Goal: Transaction & Acquisition: Purchase product/service

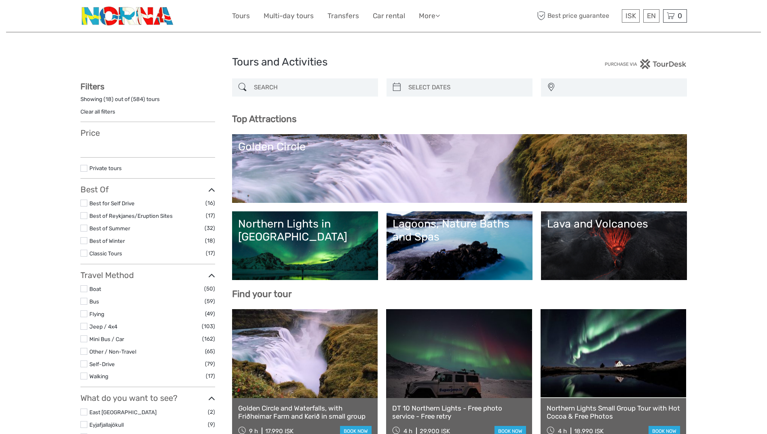
select select
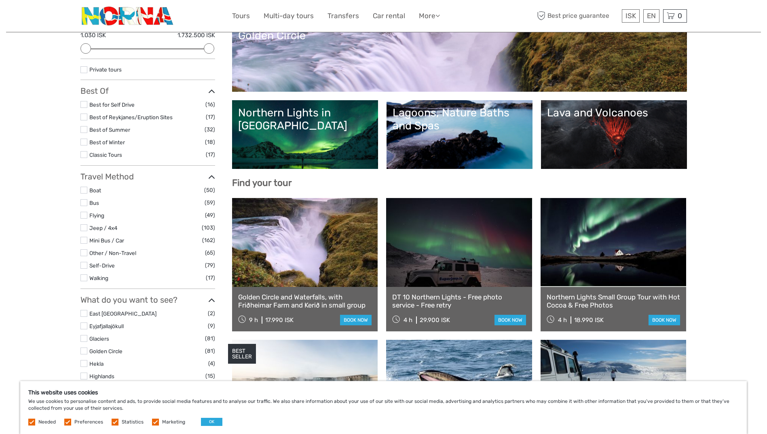
scroll to position [121, 0]
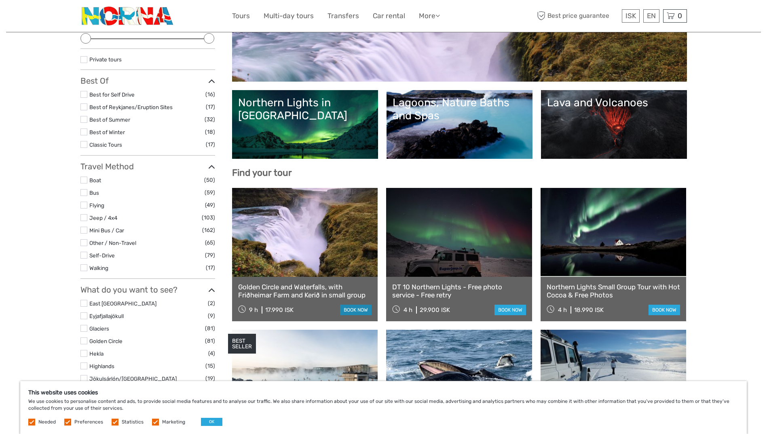
click at [349, 308] on link "book now" at bounding box center [356, 310] width 32 height 11
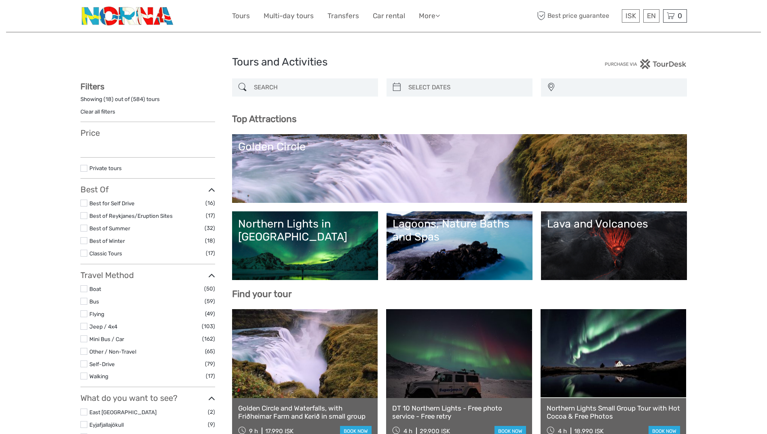
select select
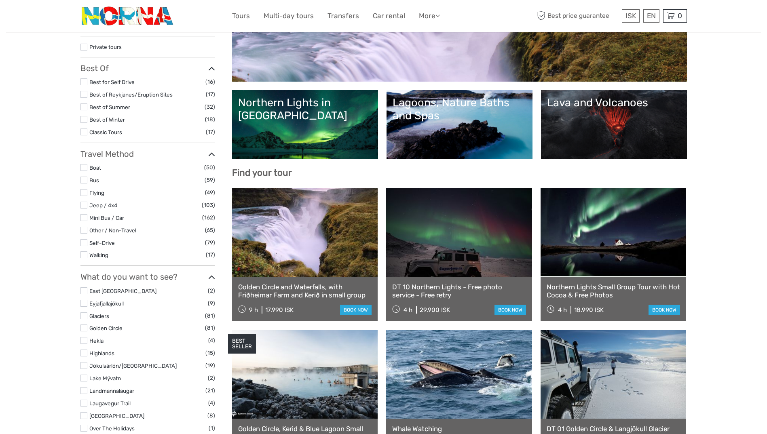
select select
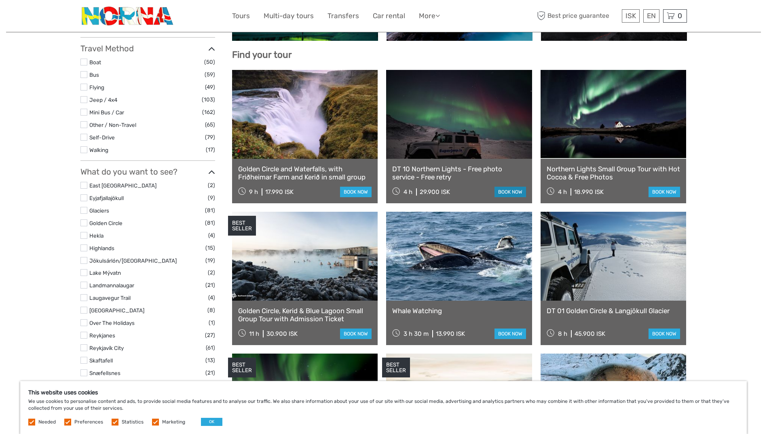
scroll to position [243, 0]
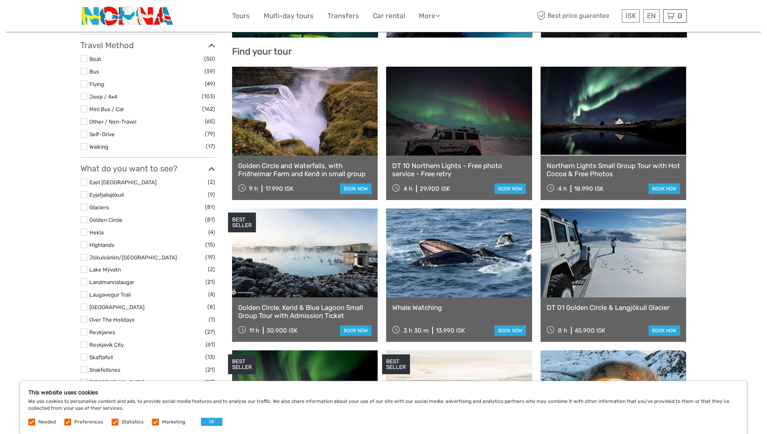
click at [328, 269] on link at bounding box center [305, 253] width 146 height 89
click at [319, 308] on link "Golden Circle, Kerid & Blue Lagoon Small Group Tour with Admission Ticket" at bounding box center [305, 312] width 134 height 17
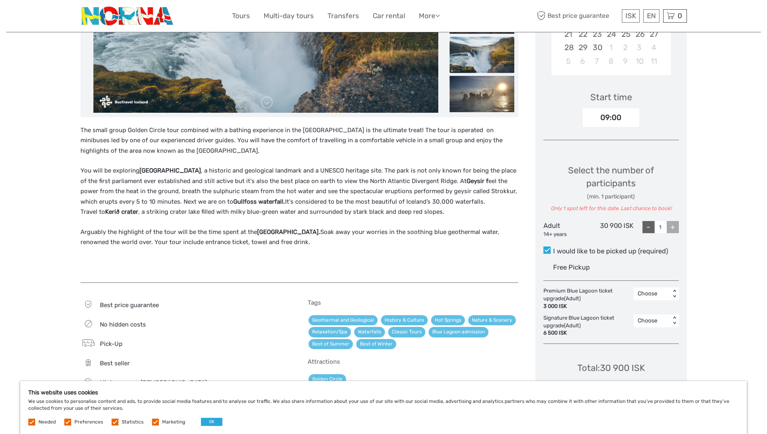
scroll to position [202, 0]
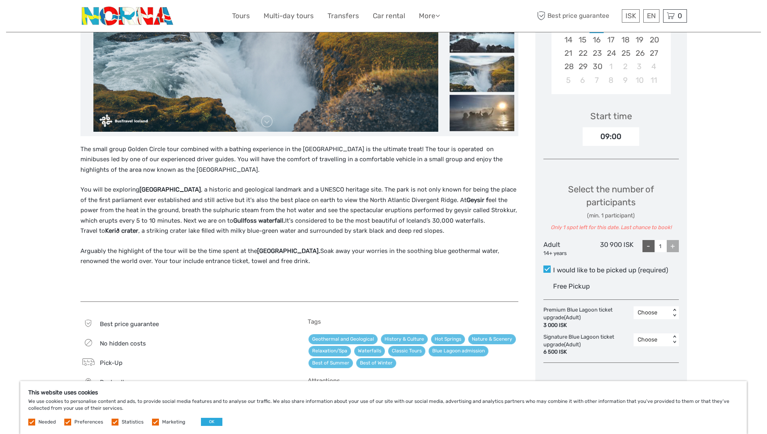
drag, startPoint x: 238, startPoint y: 239, endPoint x: 169, endPoint y: 249, distance: 69.9
click at [169, 249] on p "Arguably the highlight of the tour will be the time spent at the Blue Lagoon. S…" at bounding box center [299, 256] width 438 height 21
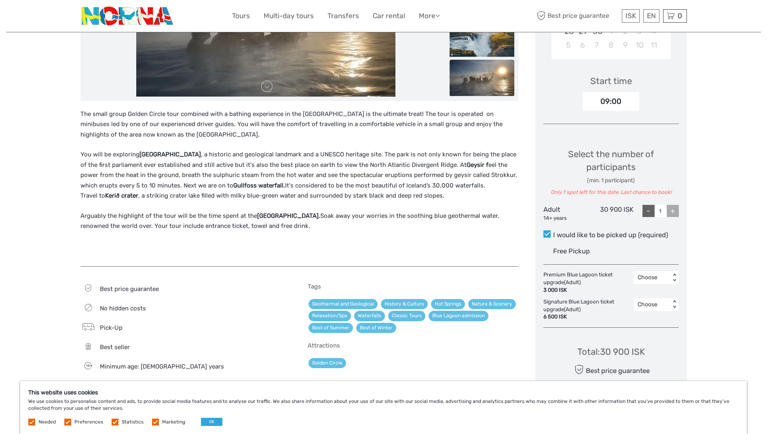
scroll to position [283, 0]
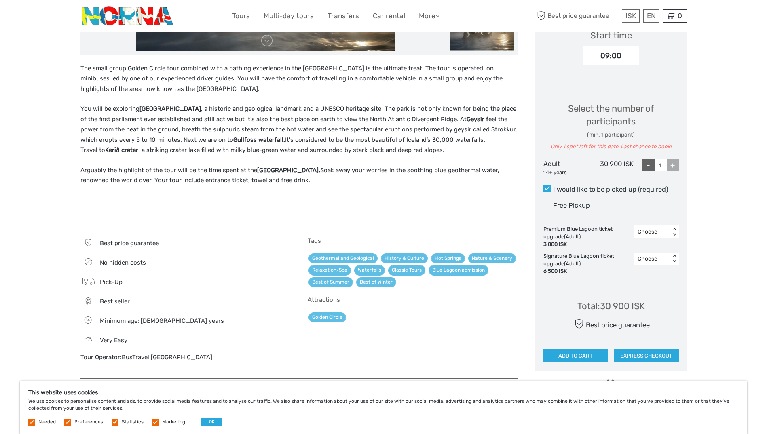
click at [674, 262] on div "< >" at bounding box center [674, 259] width 7 height 8
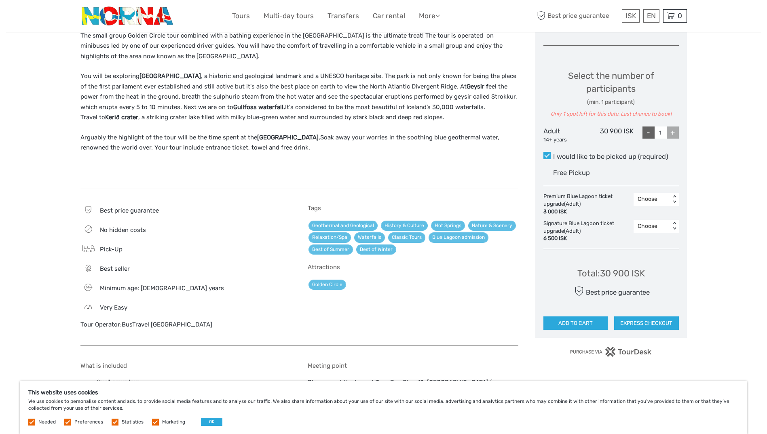
scroll to position [294, 0]
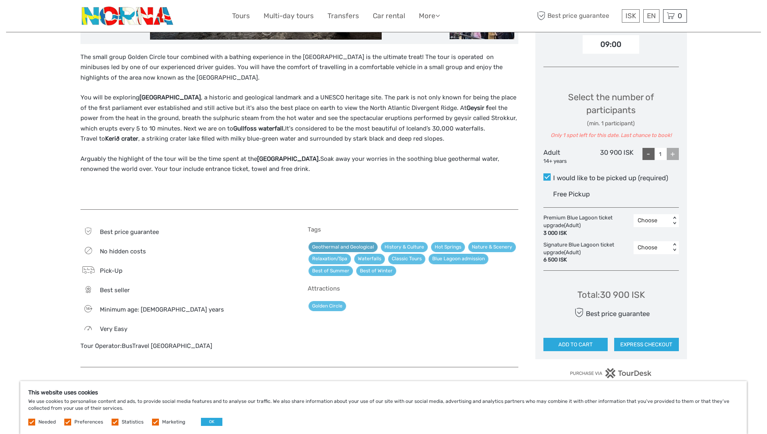
click at [340, 248] on link "Geothermal and Geological" at bounding box center [342, 247] width 69 height 10
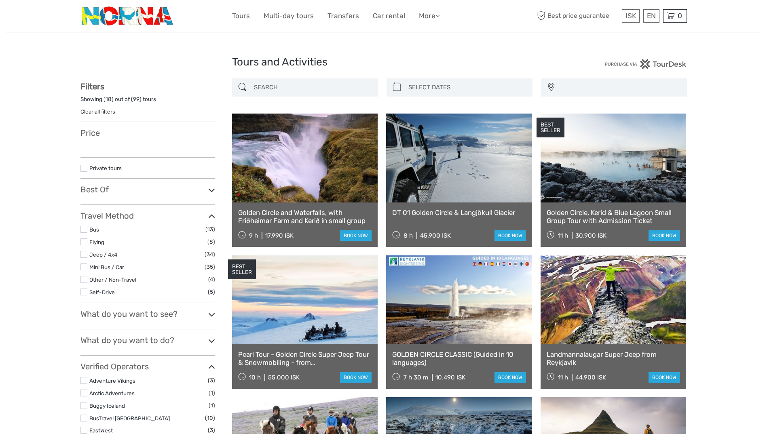
select select
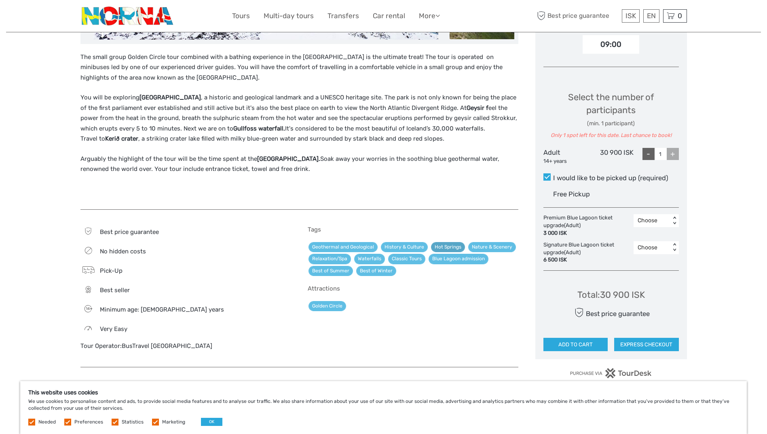
click at [452, 247] on link "Hot Springs" at bounding box center [448, 247] width 34 height 10
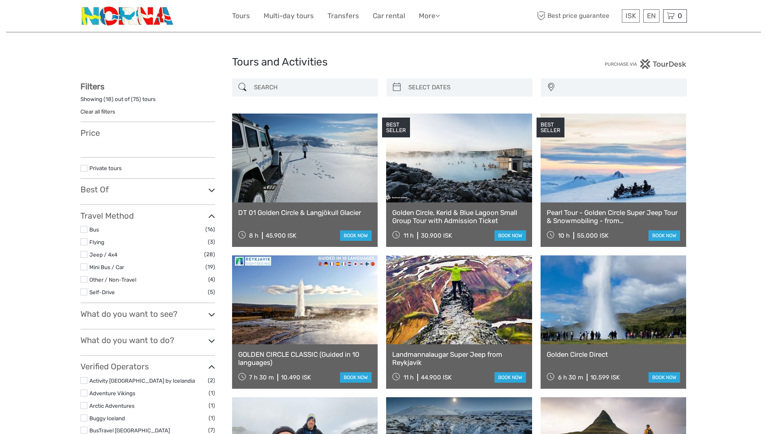
select select
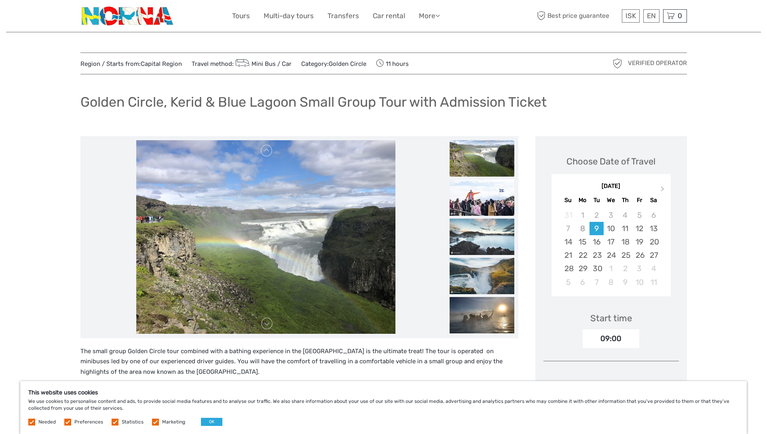
click at [478, 164] on img at bounding box center [482, 158] width 65 height 36
click at [489, 203] on img at bounding box center [482, 198] width 65 height 36
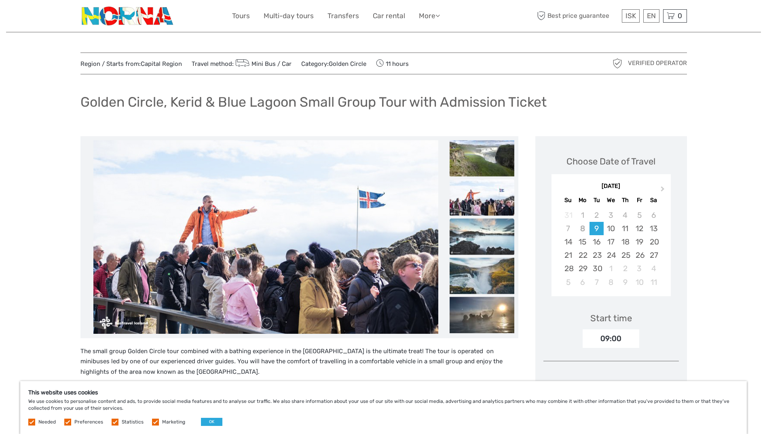
click at [476, 239] on img at bounding box center [482, 236] width 65 height 36
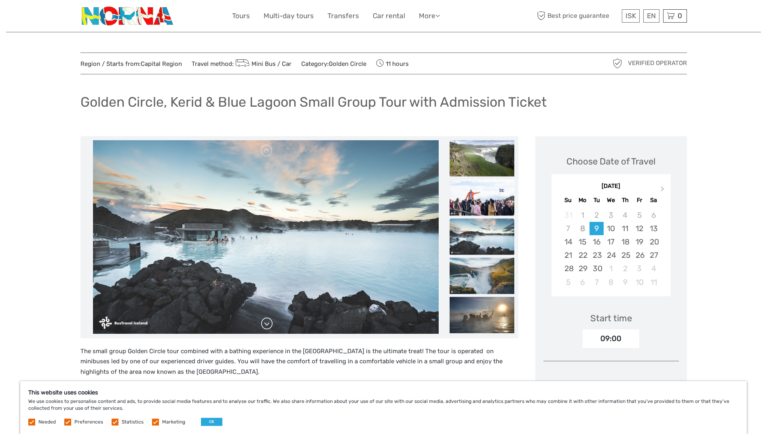
click at [266, 323] on link at bounding box center [266, 323] width 13 height 13
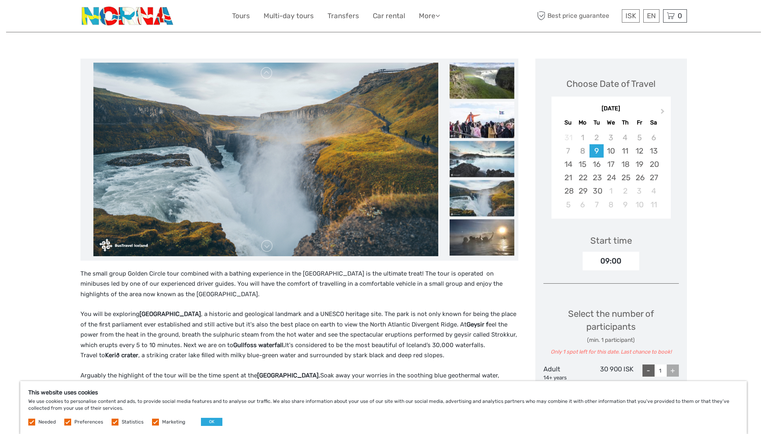
scroll to position [81, 0]
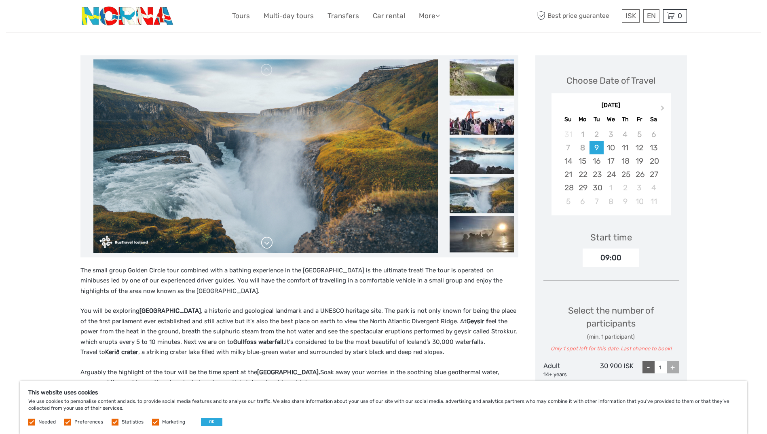
click at [267, 247] on link at bounding box center [266, 243] width 13 height 13
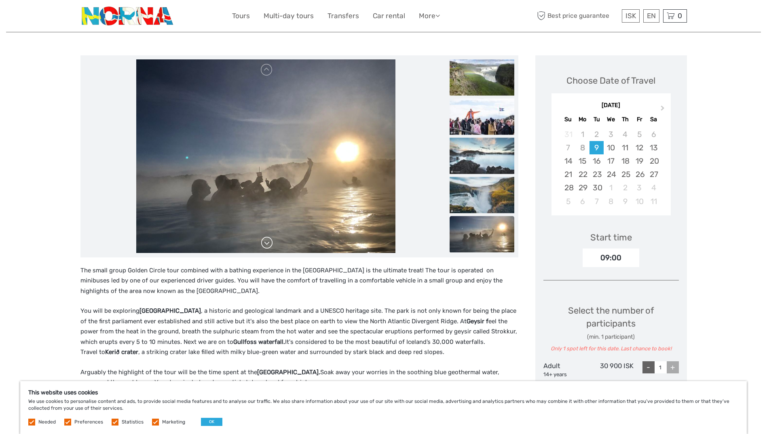
click at [268, 245] on link at bounding box center [266, 243] width 13 height 13
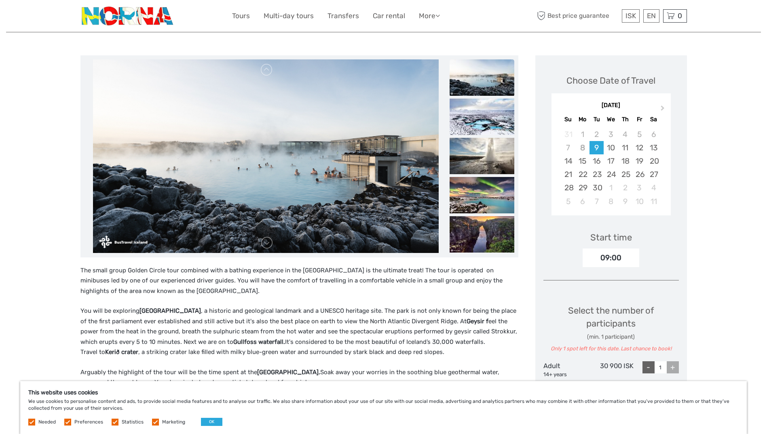
click at [315, 302] on div "The small group Golden Circle tour combined with a bathing experience in the Bl…" at bounding box center [299, 341] width 438 height 150
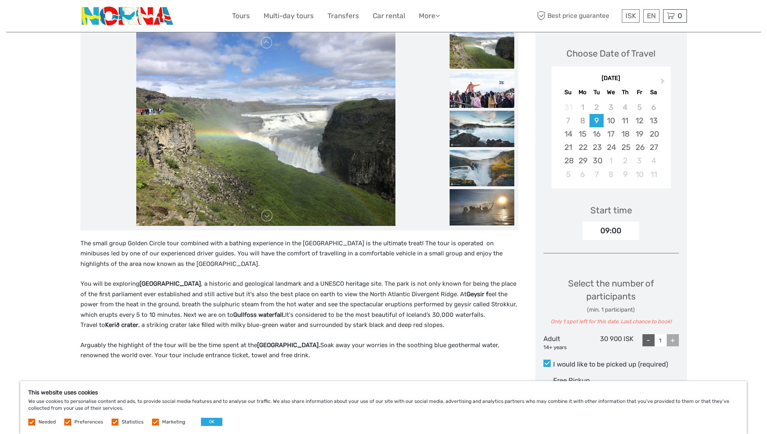
scroll to position [0, 0]
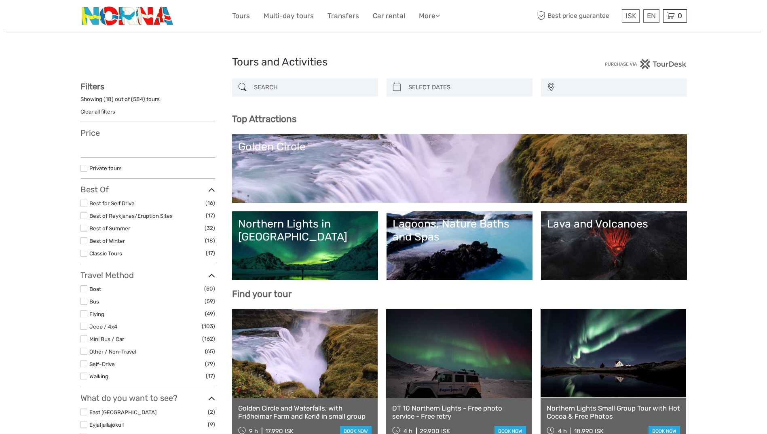
select select
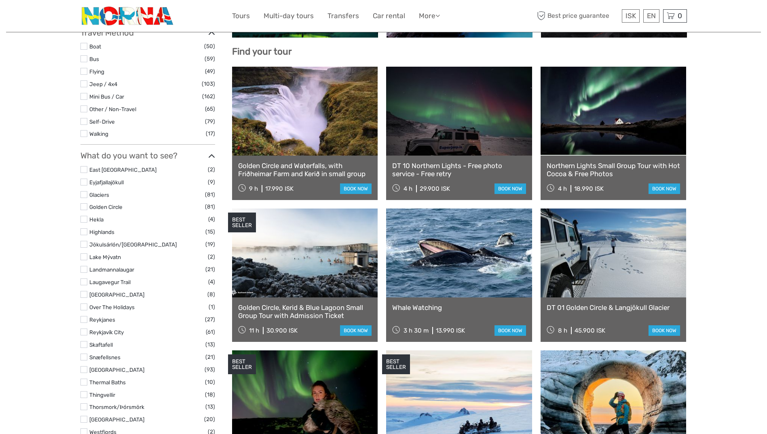
select select
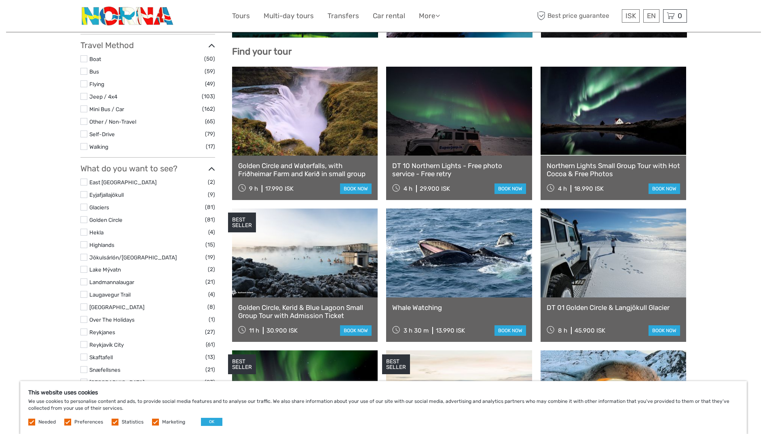
scroll to position [0, 0]
click at [344, 274] on link at bounding box center [305, 253] width 146 height 89
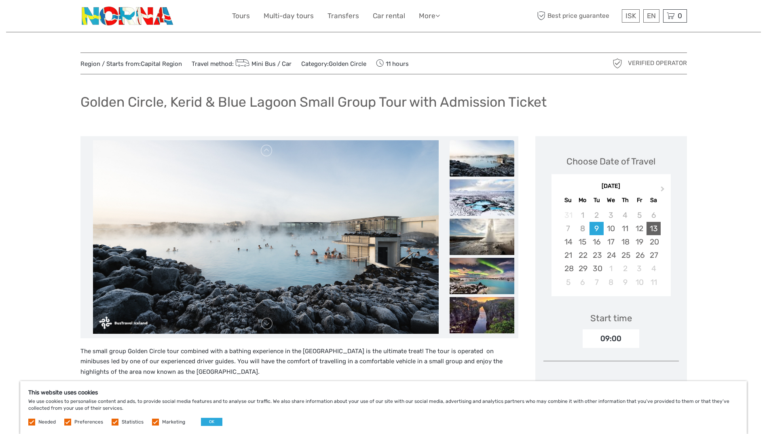
click at [653, 228] on div "13" at bounding box center [653, 228] width 14 height 13
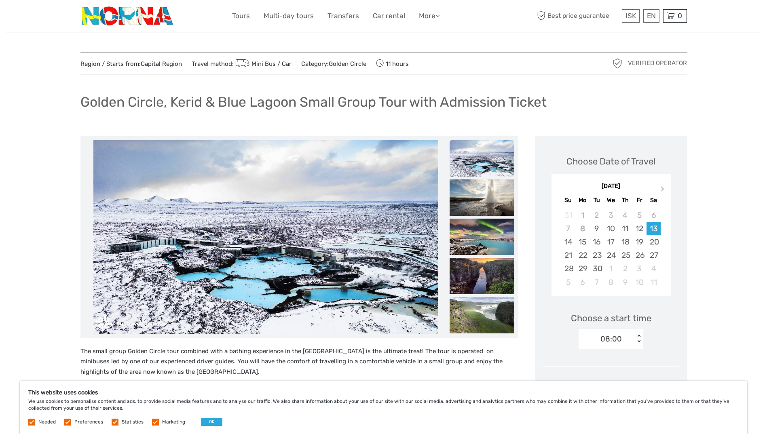
click at [640, 341] on div "< >" at bounding box center [639, 339] width 7 height 8
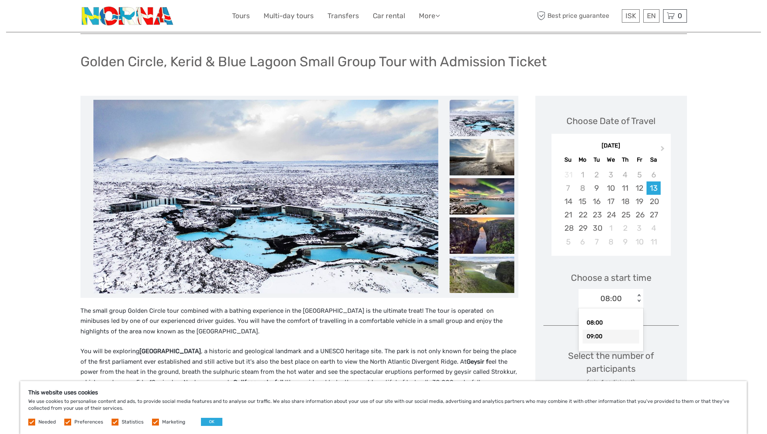
click at [602, 337] on div "09:00" at bounding box center [611, 337] width 57 height 14
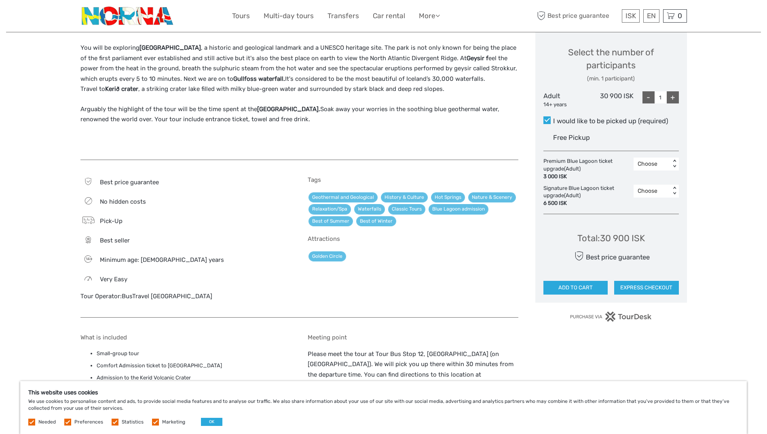
scroll to position [364, 0]
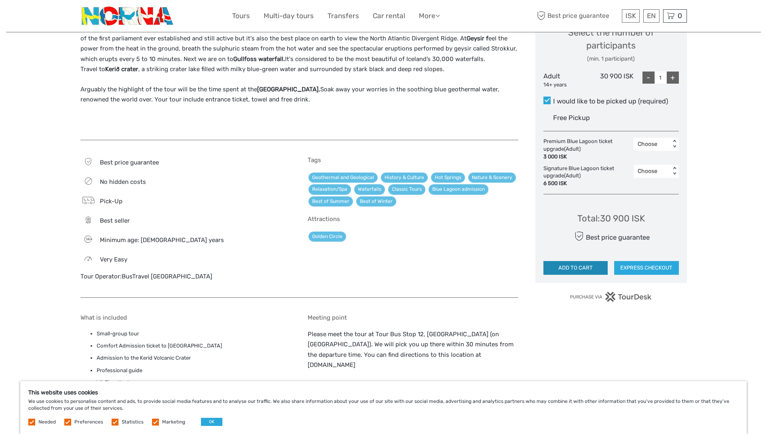
click at [583, 268] on button "ADD TO CART" at bounding box center [575, 268] width 65 height 14
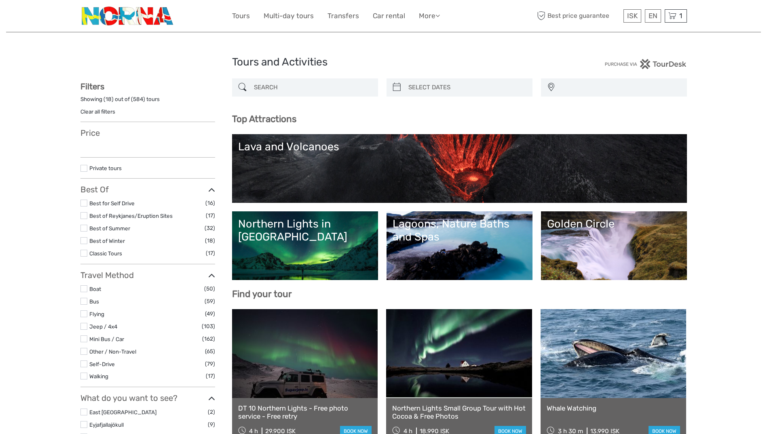
select select
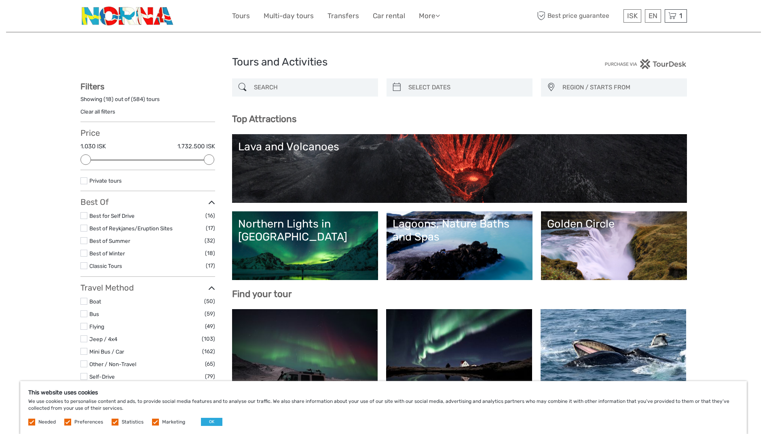
type input "[DATE]"
click at [431, 85] on input "search" at bounding box center [466, 87] width 123 height 14
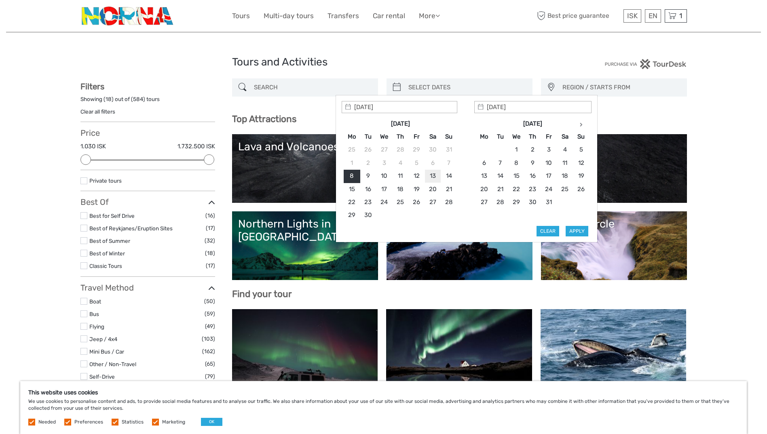
type input "[DATE]"
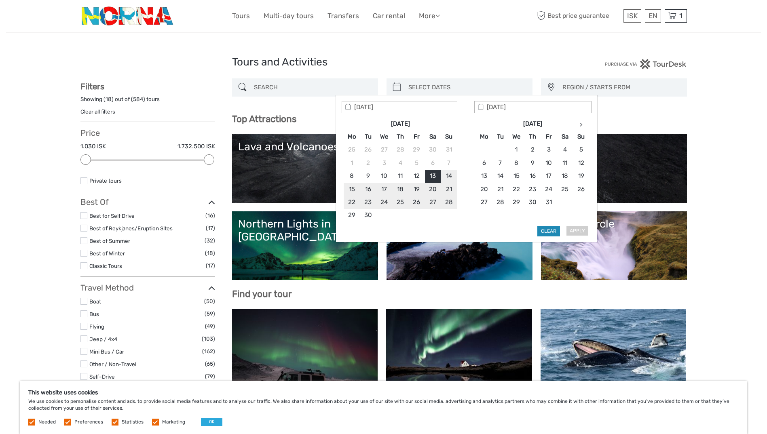
click at [553, 231] on button "Clear" at bounding box center [548, 231] width 23 height 11
